Goal: Find specific page/section: Find specific page/section

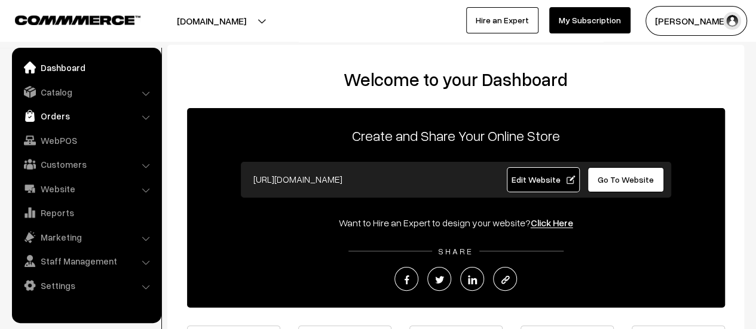
click at [45, 113] on link "Orders" at bounding box center [86, 116] width 142 height 22
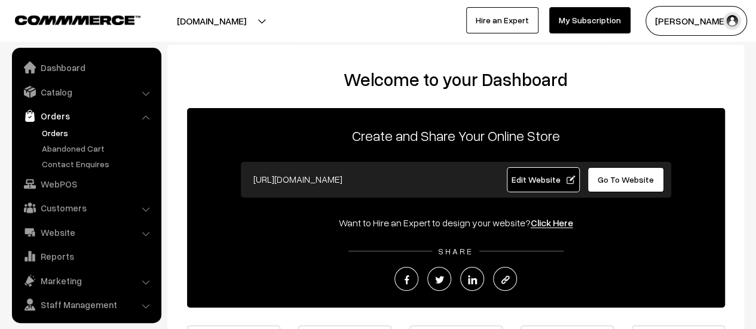
click at [53, 129] on link "Orders" at bounding box center [98, 133] width 118 height 13
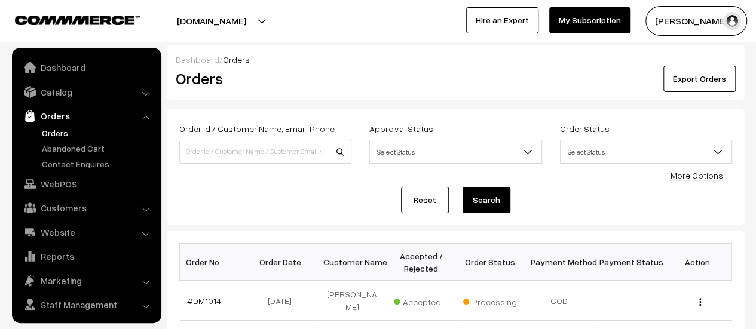
scroll to position [27, 0]
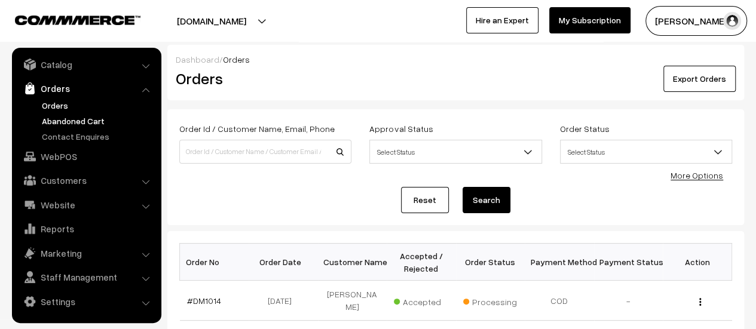
click at [79, 120] on link "Abandoned Cart" at bounding box center [98, 121] width 118 height 13
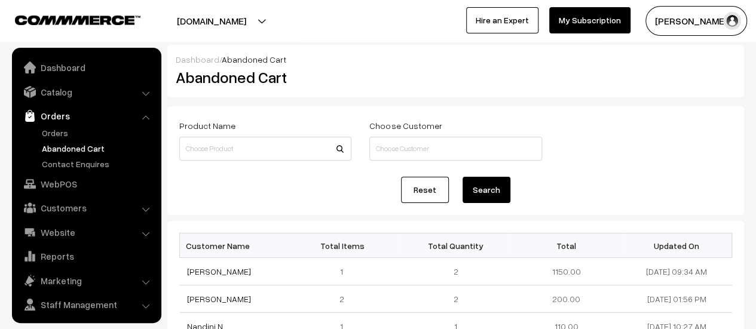
scroll to position [27, 0]
